Goal: Task Accomplishment & Management: Complete application form

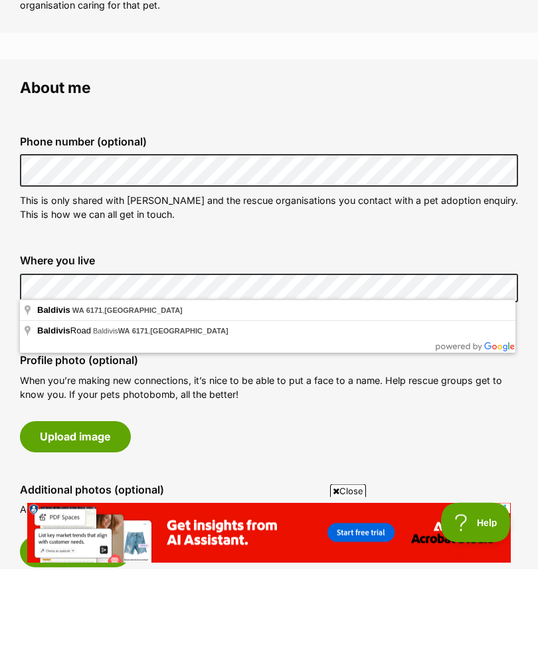
click at [392, 429] on div "Profile photo (optional) When you’re making new connections, it’s nice to be ab…" at bounding box center [269, 483] width 520 height 119
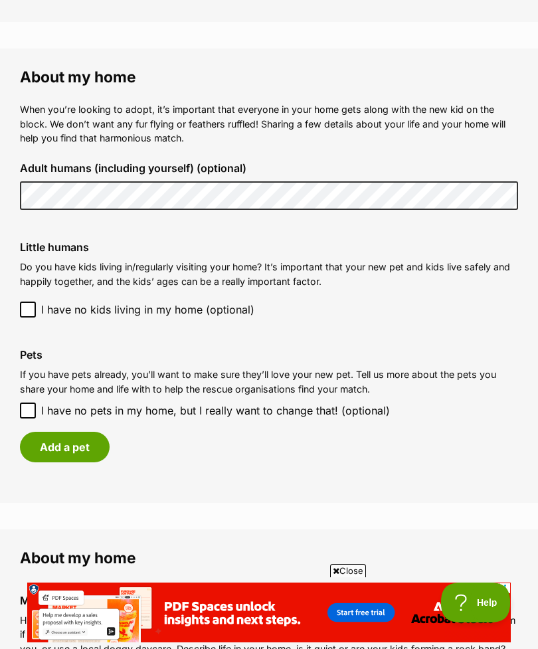
click at [68, 439] on button "Add a pet" at bounding box center [65, 447] width 90 height 31
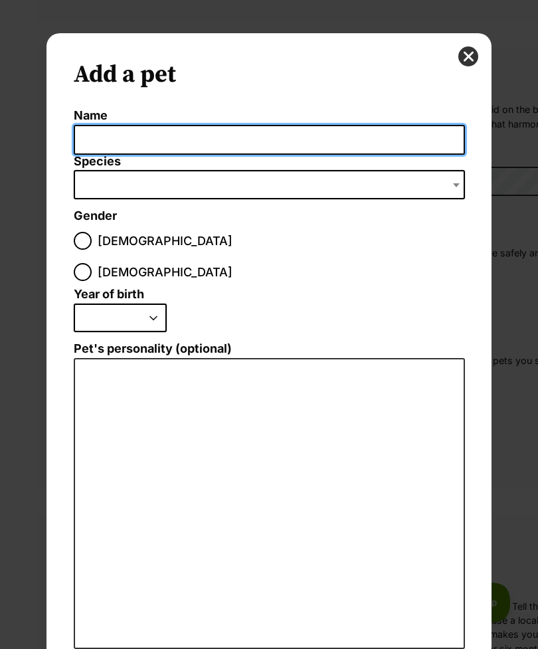
click at [102, 135] on input "Name" at bounding box center [270, 140] width 392 height 30
type input "Birdie"
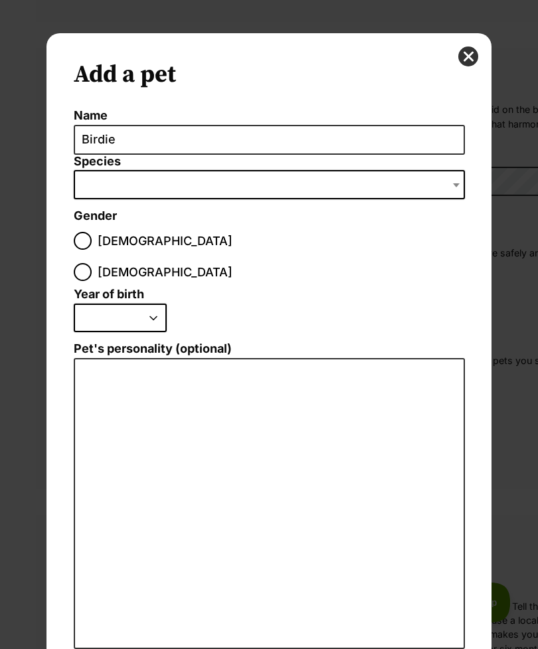
click at [100, 196] on span "Dialog Window - Close (Press escape to close)" at bounding box center [270, 184] width 392 height 29
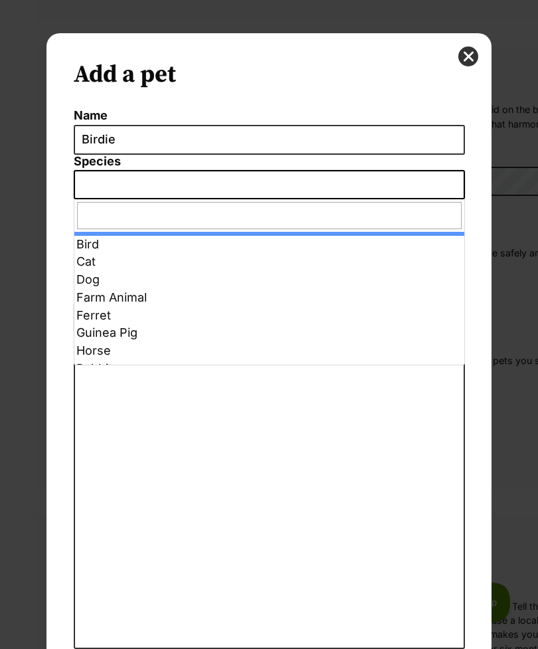
select select "10"
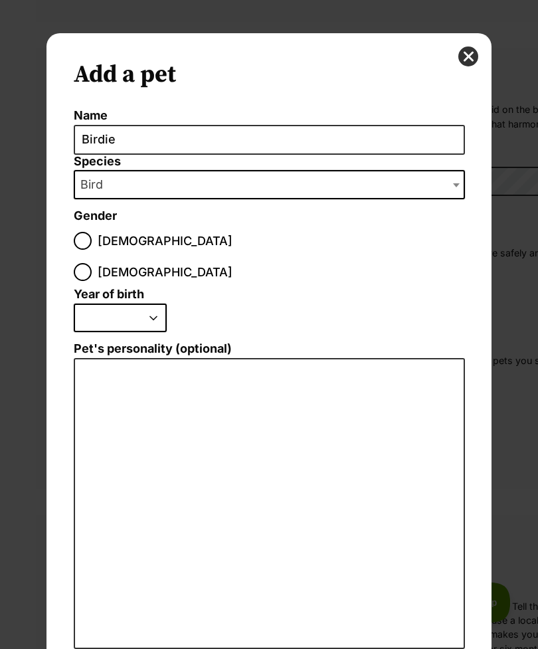
click at [92, 263] on input "[DEMOGRAPHIC_DATA]" at bounding box center [83, 272] width 18 height 18
radio input "true"
click at [156, 304] on select "2025 2024 2023 2022 2021 2020 2019 2018 2017 2016 2015 2014 2013 2012 2011 2010…" at bounding box center [120, 318] width 93 height 29
select select "2022"
click at [170, 185] on span "Bird" at bounding box center [270, 184] width 392 height 29
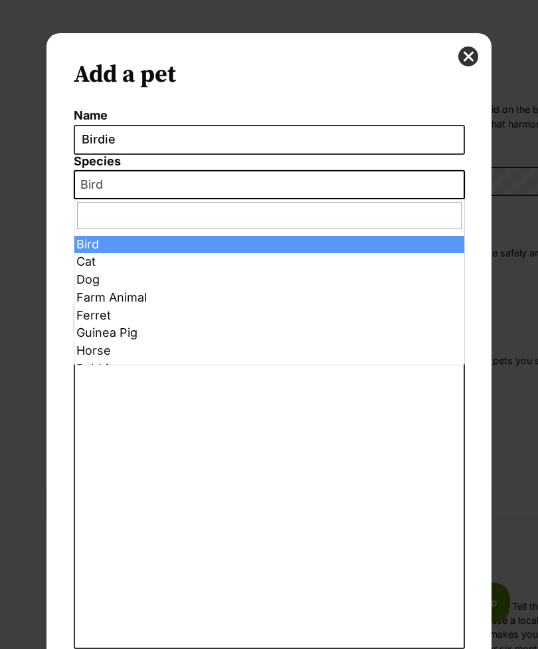
click at [160, 195] on span "Bird" at bounding box center [270, 184] width 392 height 29
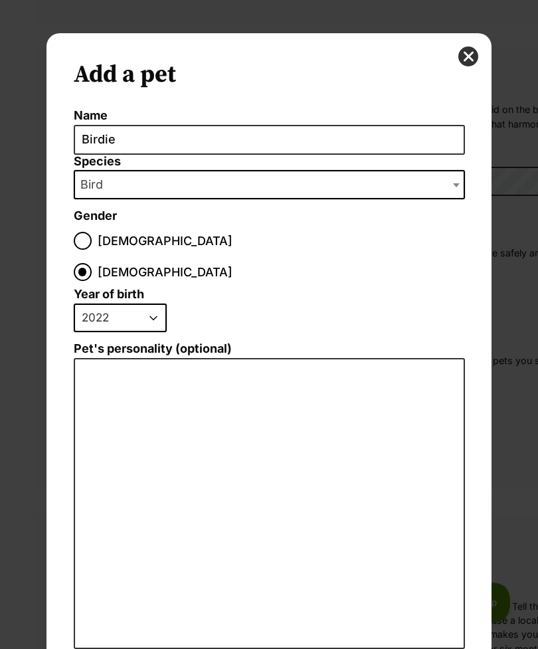
click at [166, 195] on span "Bird" at bounding box center [270, 184] width 392 height 29
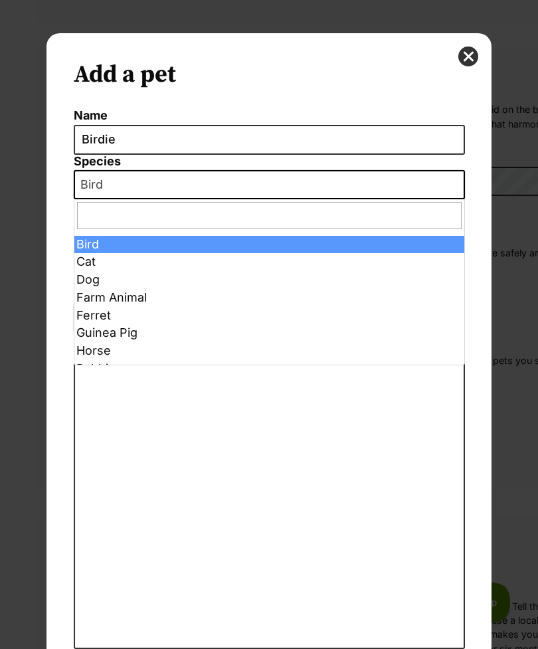
click at [61, 292] on div "Add a pet Name Birdie Species Bird Cat Dog Farm Animal Ferret Guinea Pig Horse …" at bounding box center [269, 381] width 445 height 696
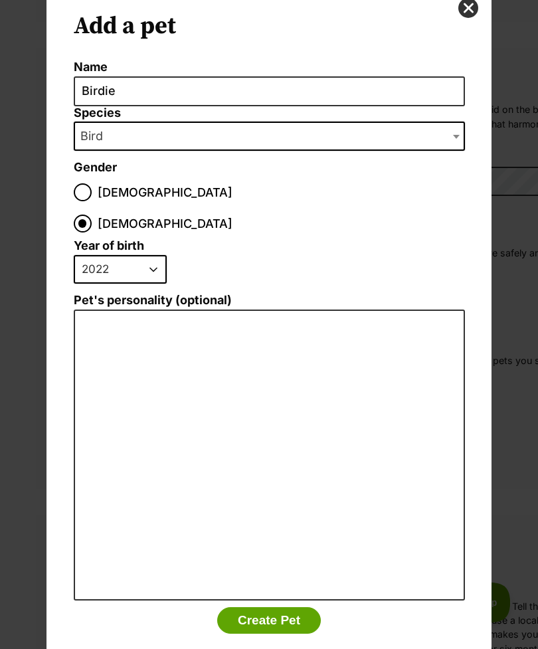
scroll to position [47, 0]
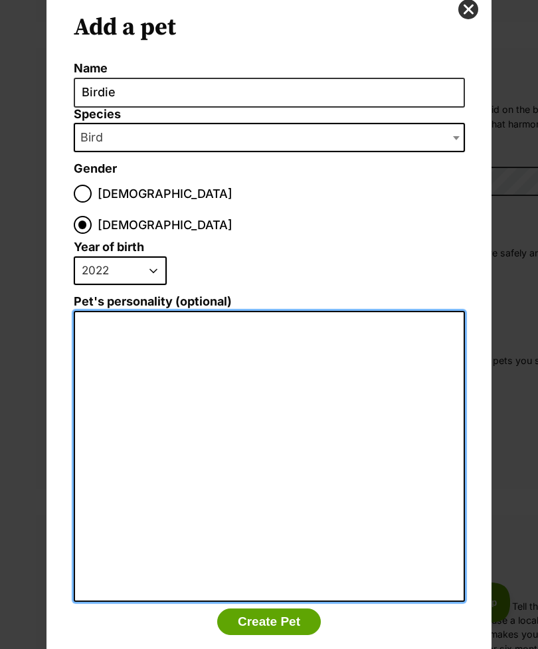
click at [110, 311] on textarea "Pet's personality (optional)" at bounding box center [270, 456] width 392 height 291
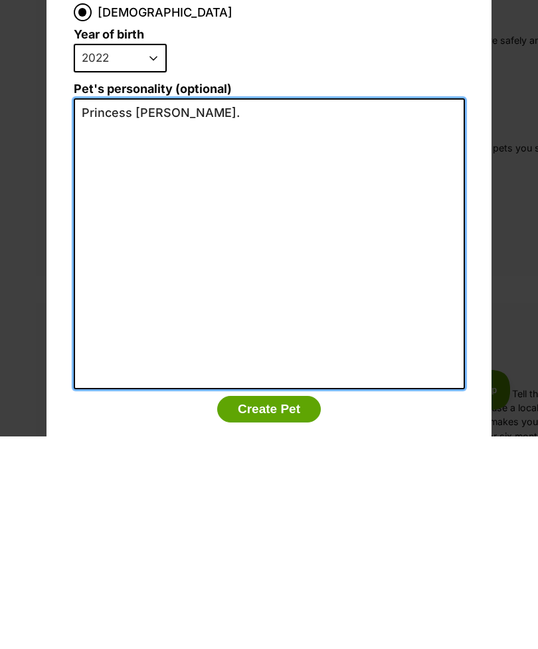
scroll to position [0, 0]
type textarea "Princess [PERSON_NAME]."
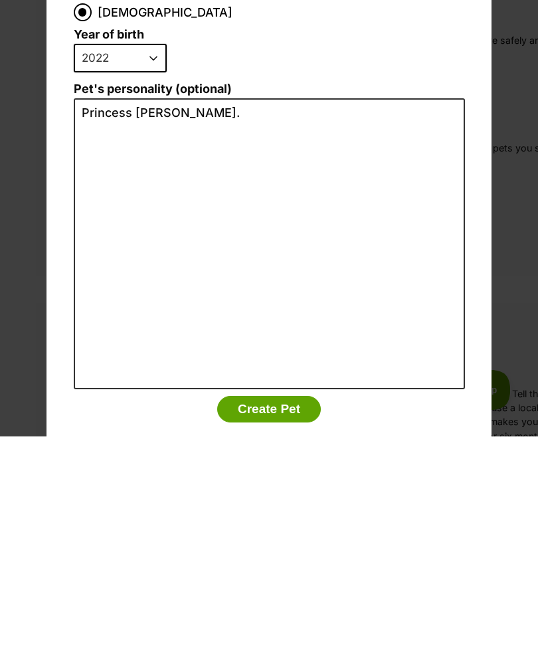
click at [276, 609] on button "Create Pet" at bounding box center [269, 622] width 104 height 27
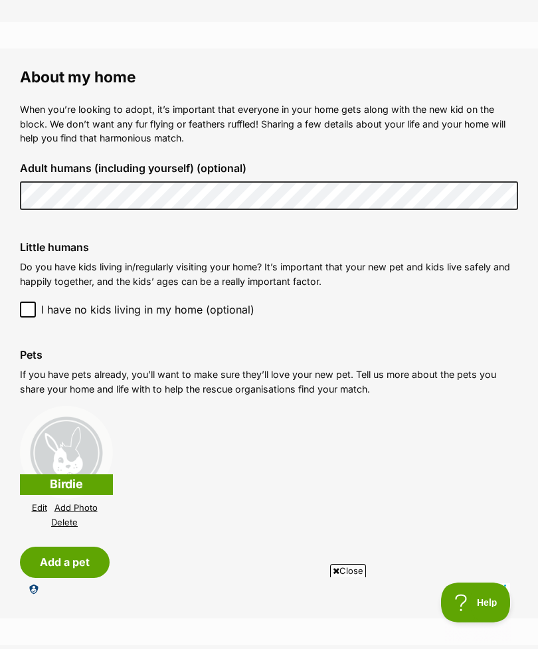
click at [352, 571] on span "Close" at bounding box center [348, 570] width 36 height 13
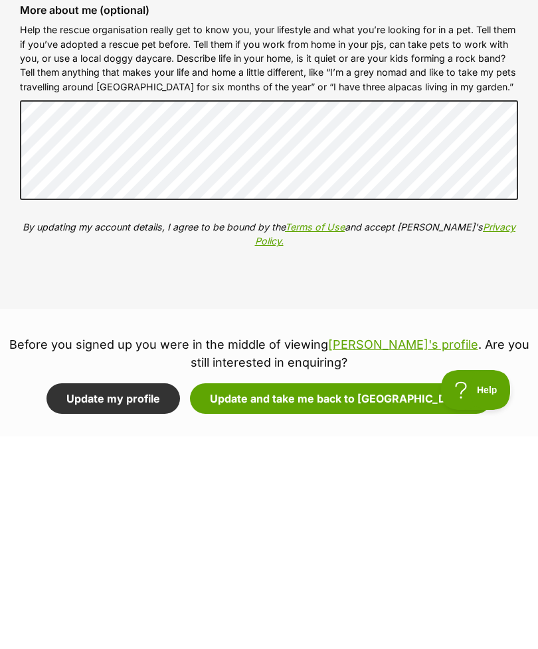
click at [346, 596] on button "Update and take me back to [GEOGRAPHIC_DATA]" at bounding box center [341, 611] width 302 height 31
